Goal: Check status: Check status

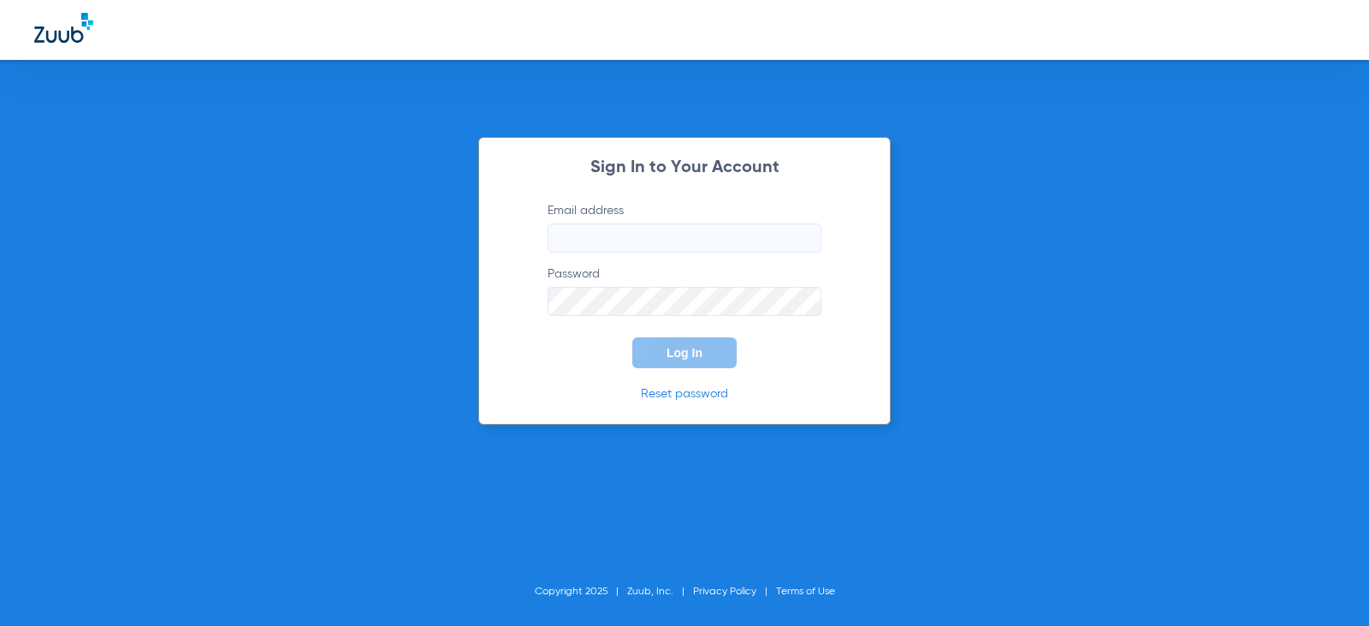
type input "[EMAIL_ADDRESS][DOMAIN_NAME]"
click at [719, 362] on button "Log In" at bounding box center [685, 352] width 104 height 31
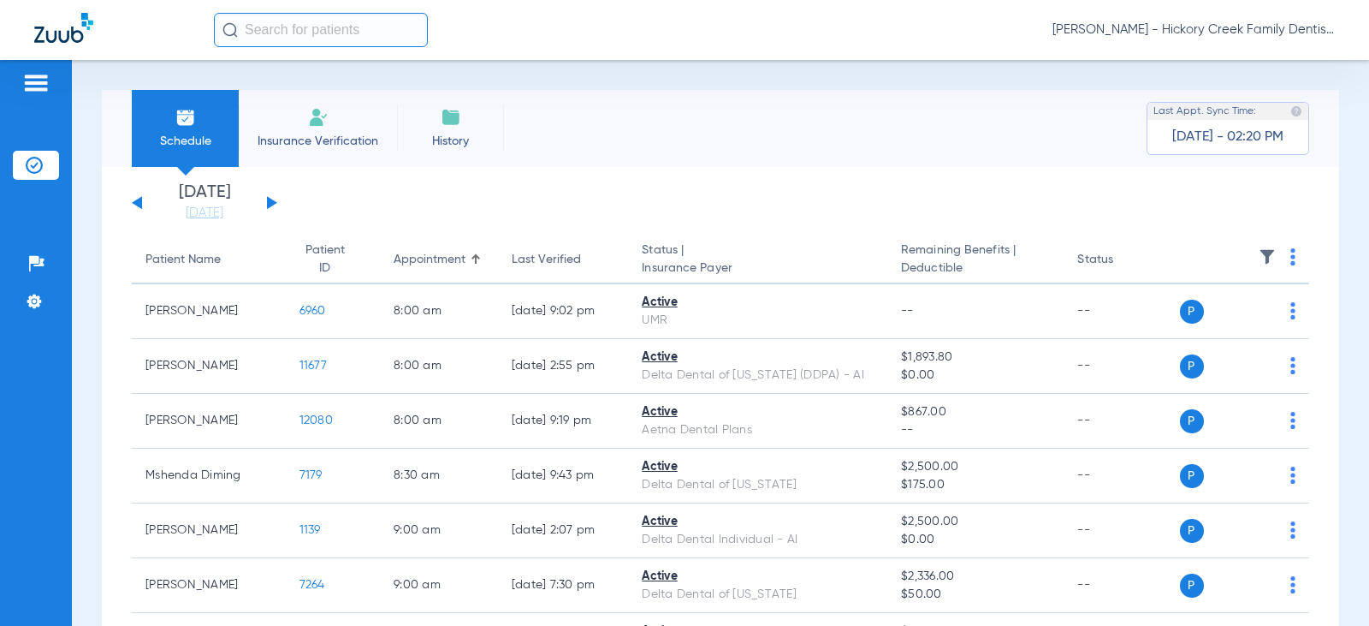
click at [265, 129] on li "Insurance Verification" at bounding box center [318, 128] width 158 height 77
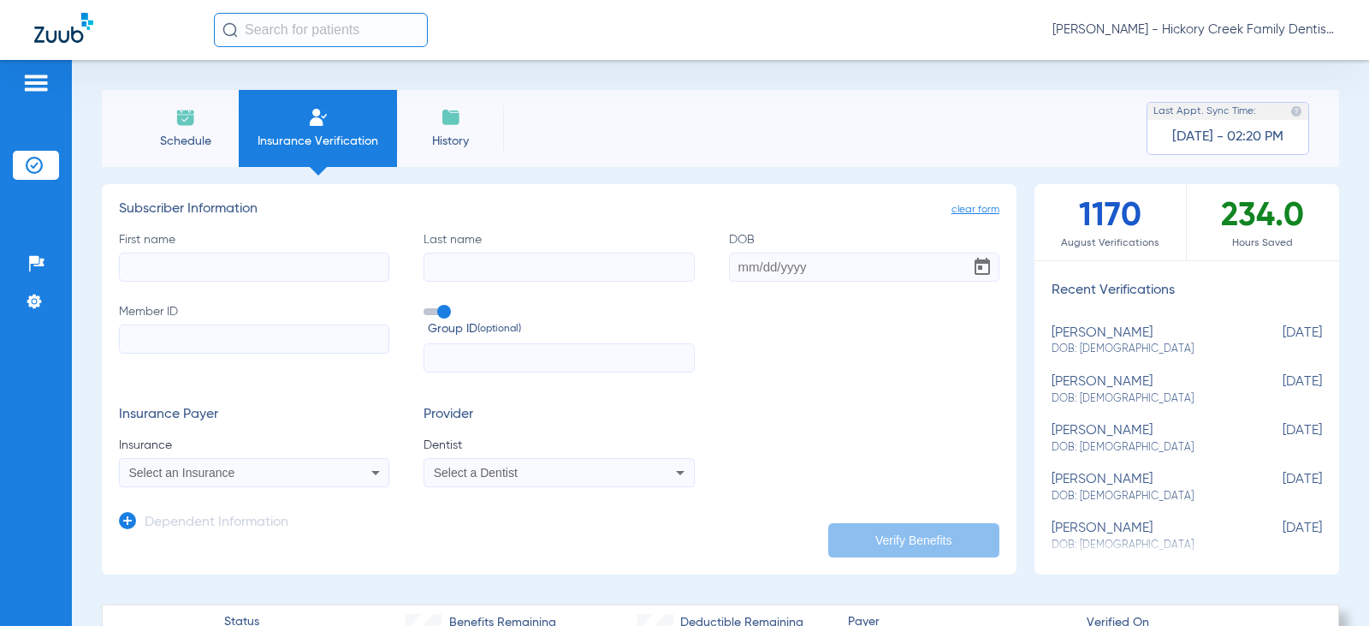
click at [184, 122] on img at bounding box center [185, 117] width 21 height 21
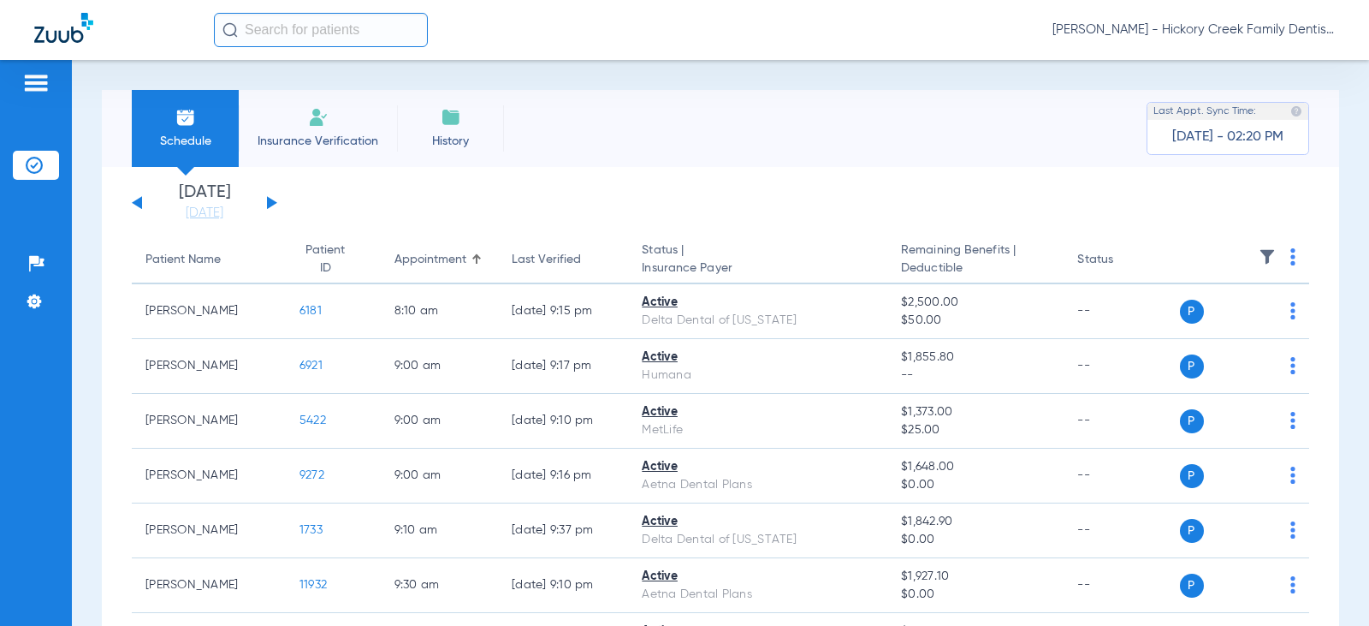
click at [277, 213] on app-single-date-navigator "[DATE] [DATE] [DATE] [DATE] [DATE] [DATE] [DATE] [DATE] [DATE] [DATE] [DATE] [D…" at bounding box center [721, 203] width 1178 height 38
click at [269, 194] on div "[DATE] [DATE] [DATE] [DATE] [DATE] [DATE] [DATE] [DATE] [DATE] [DATE] [DATE] [D…" at bounding box center [205, 203] width 146 height 38
click at [262, 201] on div "[DATE] [DATE] [DATE] [DATE] [DATE] [DATE] [DATE] [DATE] [DATE] [DATE] [DATE] [D…" at bounding box center [205, 203] width 146 height 38
click at [265, 203] on div "[DATE] [DATE] [DATE] [DATE] [DATE] [DATE] [DATE] [DATE] [DATE] [DATE] [DATE] [D…" at bounding box center [205, 203] width 146 height 38
click at [269, 203] on button at bounding box center [272, 202] width 10 height 13
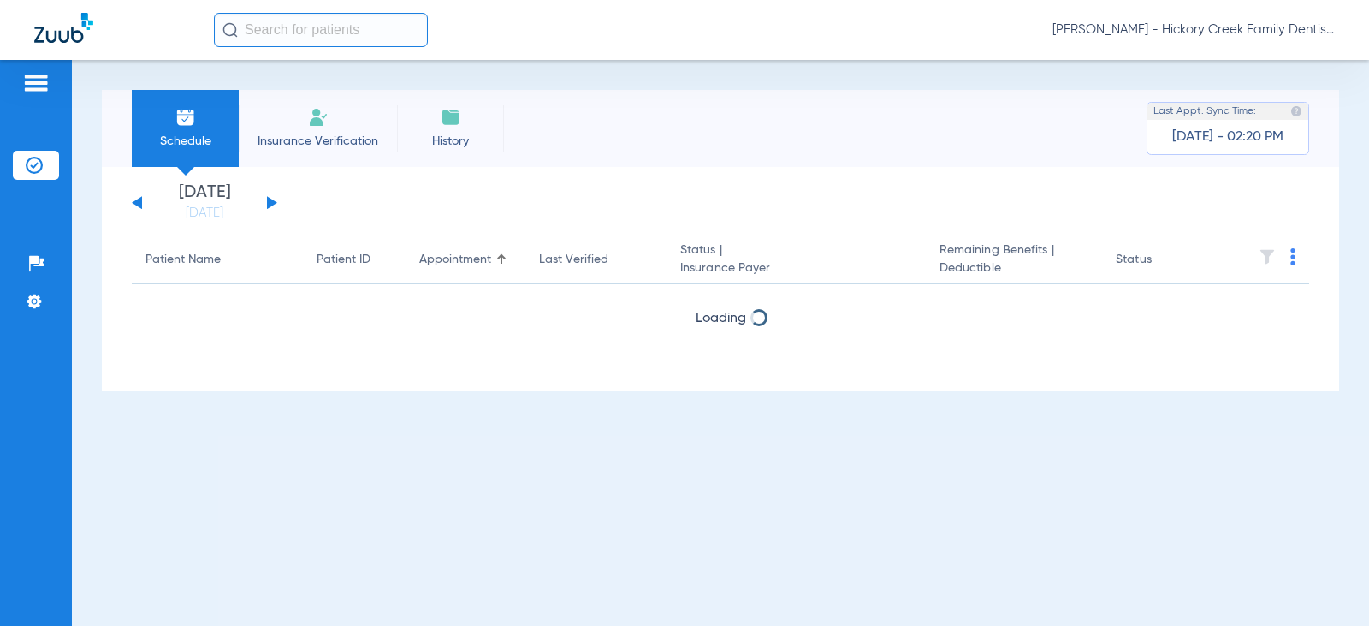
click at [269, 203] on button at bounding box center [272, 202] width 10 height 13
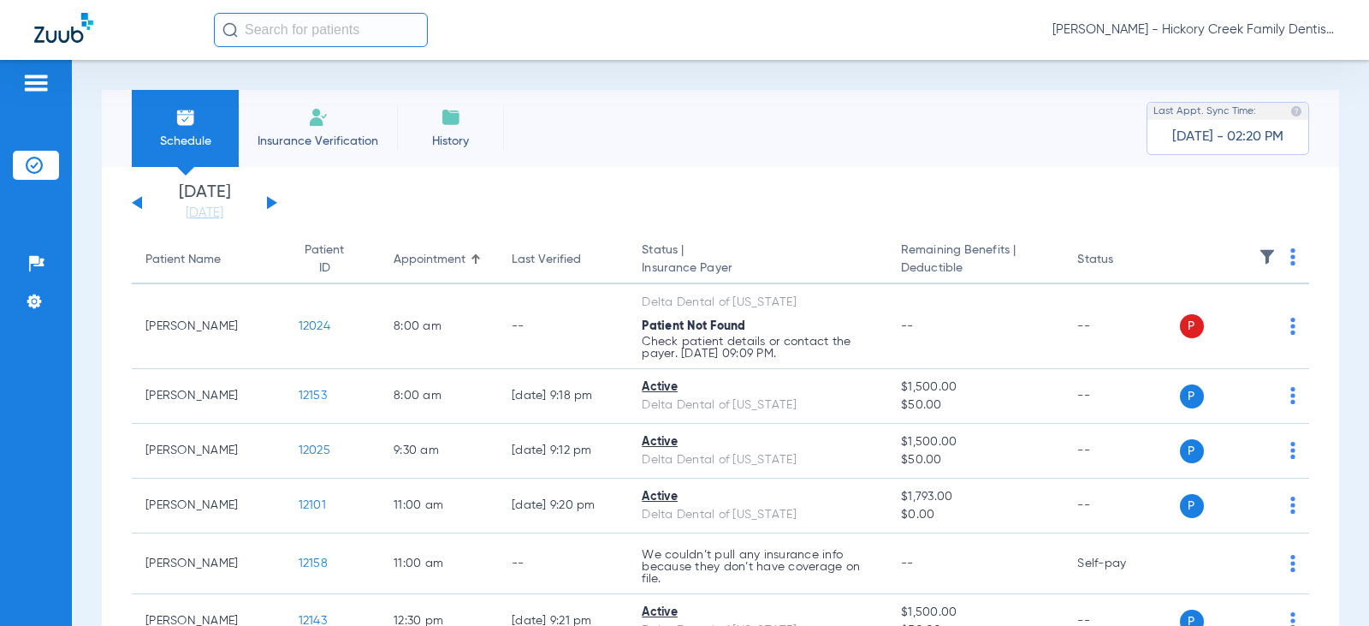
click at [269, 203] on button at bounding box center [272, 202] width 10 height 13
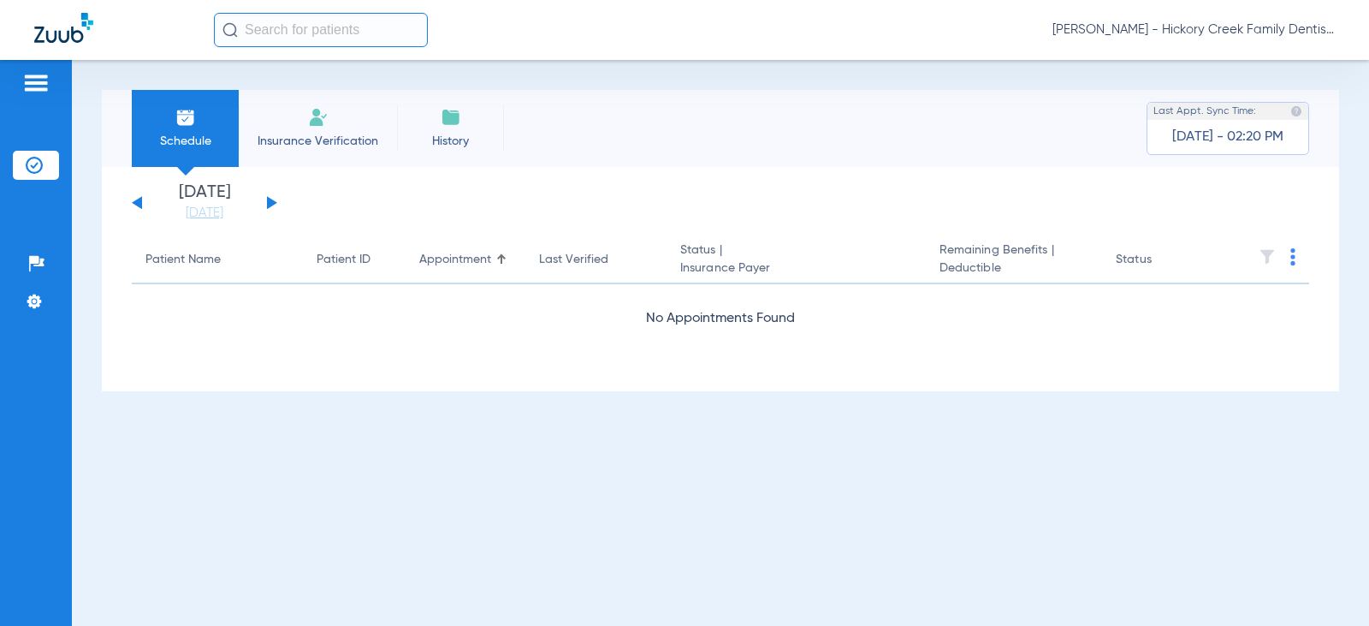
click at [269, 203] on button at bounding box center [272, 202] width 10 height 13
